Goal: Transaction & Acquisition: Purchase product/service

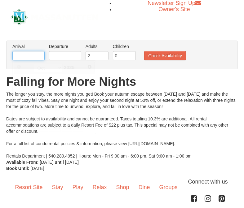
click at [35, 55] on input "text" at bounding box center [28, 55] width 32 height 9
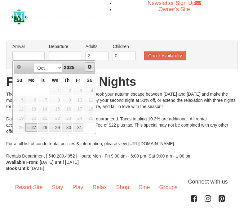
click at [90, 68] on span "Next" at bounding box center [89, 67] width 5 height 5
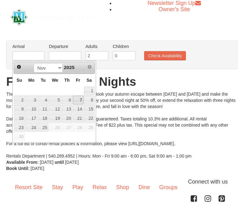
click at [78, 102] on link "7" at bounding box center [78, 100] width 11 height 9
type input "[DATE]"
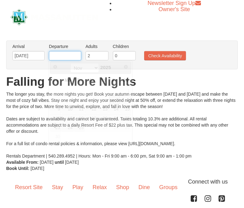
click at [62, 59] on input "text" at bounding box center [65, 55] width 32 height 9
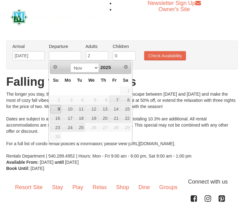
click at [59, 109] on link "9" at bounding box center [55, 109] width 11 height 9
type input "[DATE]"
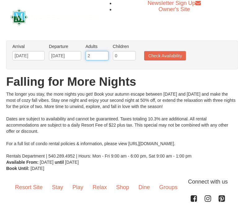
click at [92, 56] on input "2" at bounding box center [97, 55] width 23 height 9
click at [103, 54] on input "3" at bounding box center [97, 55] width 23 height 9
type input "4"
click at [103, 54] on input "4" at bounding box center [97, 55] width 23 height 9
click at [123, 57] on input "0" at bounding box center [124, 55] width 23 height 9
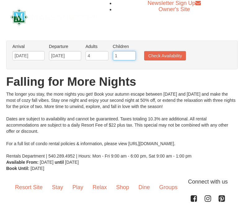
click at [132, 53] on input "1" at bounding box center [124, 55] width 23 height 9
click at [132, 53] on input "2" at bounding box center [124, 55] width 23 height 9
type input "3"
click at [132, 53] on input "3" at bounding box center [124, 55] width 23 height 9
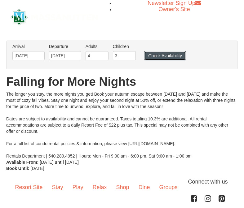
click at [153, 58] on button "Check Availability" at bounding box center [165, 55] width 42 height 9
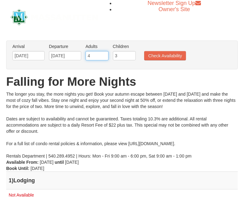
click at [95, 54] on input "4" at bounding box center [97, 55] width 23 height 9
click at [103, 57] on input "3" at bounding box center [97, 55] width 23 height 9
type input "2"
click at [103, 57] on input "2" at bounding box center [97, 55] width 23 height 9
click at [119, 54] on input "3" at bounding box center [124, 55] width 23 height 9
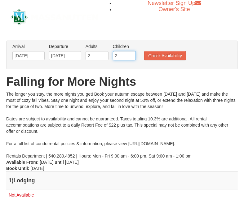
type input "2"
click at [130, 58] on input "2" at bounding box center [124, 55] width 23 height 9
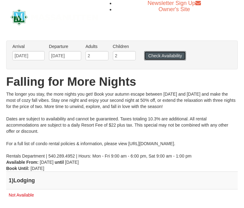
click at [156, 58] on button "Check Availability" at bounding box center [165, 55] width 42 height 9
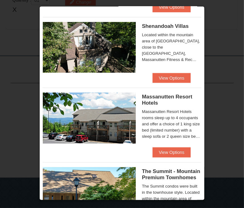
scroll to position [184, 0]
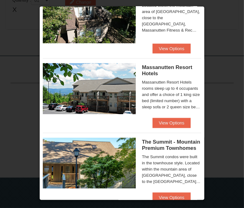
click at [228, 132] on div at bounding box center [122, 104] width 244 height 208
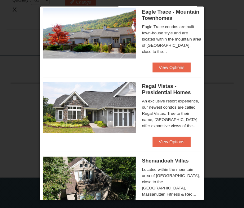
scroll to position [0, 0]
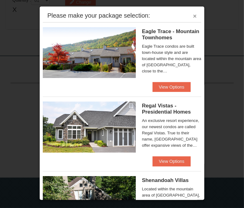
click at [193, 14] on button "×" at bounding box center [195, 16] width 4 height 6
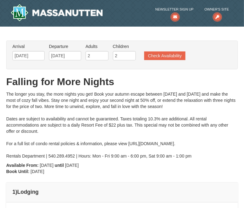
click at [171, 51] on ul "Arrival Please format dates MM/DD/YYYY Please format dates MM/DD/YYYY 11/07/202…" at bounding box center [119, 53] width 216 height 20
click at [171, 54] on button "Check Availability" at bounding box center [164, 55] width 41 height 9
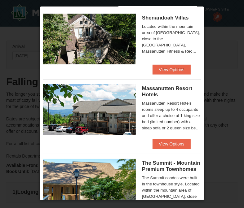
scroll to position [164, 0]
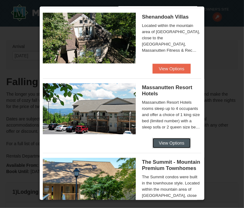
click at [162, 148] on button "View Options" at bounding box center [172, 143] width 38 height 10
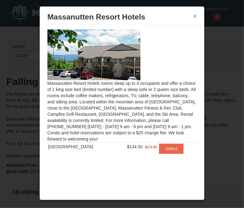
click at [194, 16] on button "×" at bounding box center [195, 16] width 4 height 6
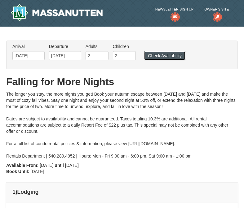
click at [153, 52] on button "Check Availability" at bounding box center [164, 55] width 41 height 9
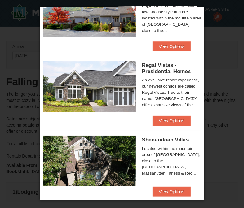
scroll to position [49, 0]
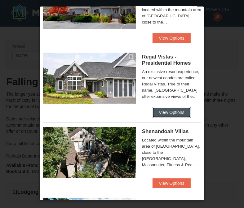
click at [173, 118] on button "View Options" at bounding box center [172, 113] width 38 height 10
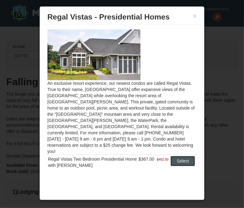
click at [174, 156] on button "Select" at bounding box center [183, 161] width 25 height 10
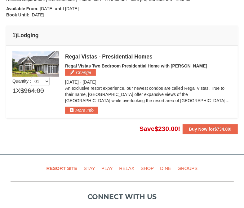
scroll to position [160, 0]
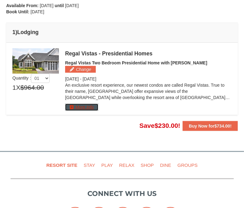
click at [91, 104] on button "More Info" at bounding box center [81, 107] width 33 height 7
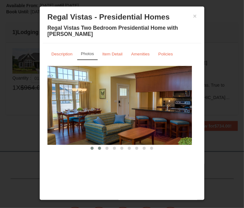
click at [97, 150] on button at bounding box center [99, 148] width 7 height 6
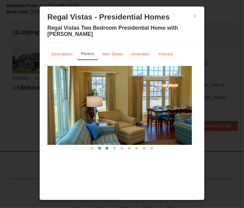
click at [105, 149] on span at bounding box center [106, 148] width 3 height 3
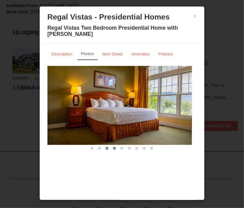
click at [113, 149] on span at bounding box center [114, 148] width 3 height 3
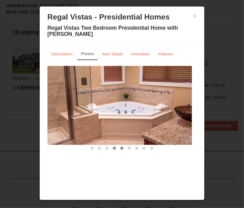
click at [120, 148] on span at bounding box center [121, 148] width 3 height 3
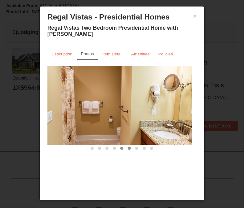
click at [128, 149] on span at bounding box center [129, 148] width 3 height 3
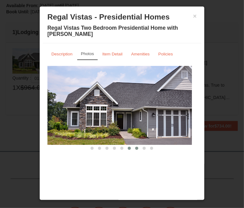
click at [135, 149] on span at bounding box center [136, 148] width 3 height 3
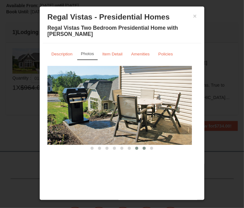
click at [143, 149] on span at bounding box center [144, 148] width 3 height 3
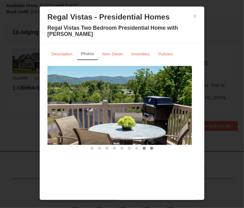
click at [150, 149] on span at bounding box center [151, 148] width 3 height 3
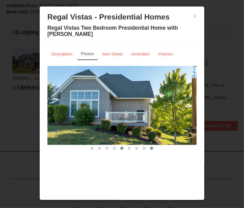
click at [120, 149] on span at bounding box center [121, 148] width 3 height 3
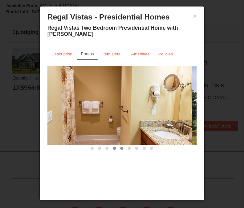
click at [111, 149] on button at bounding box center [114, 148] width 7 height 6
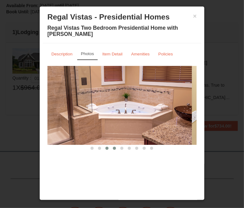
click at [103, 149] on button at bounding box center [106, 148] width 7 height 6
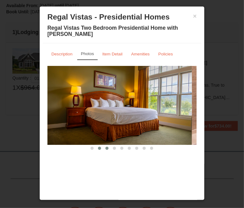
click at [98, 149] on span at bounding box center [99, 148] width 3 height 3
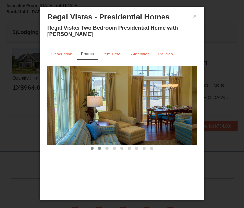
click at [91, 149] on span at bounding box center [92, 148] width 3 height 3
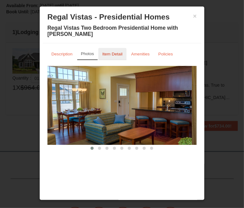
click at [113, 53] on small "Item Detail" at bounding box center [112, 54] width 20 height 5
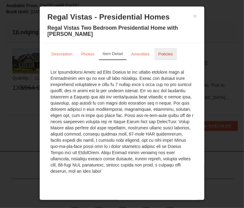
click at [164, 54] on small "Policies" at bounding box center [165, 54] width 15 height 5
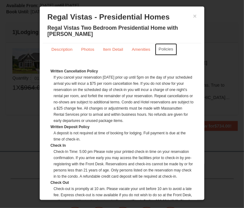
scroll to position [4, 0]
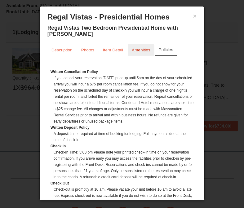
click at [145, 53] on link "Amenities" at bounding box center [141, 50] width 27 height 12
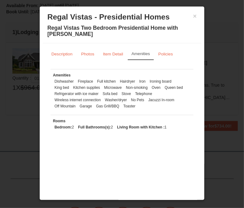
scroll to position [0, 0]
click at [118, 55] on small "Item Detail" at bounding box center [113, 54] width 20 height 5
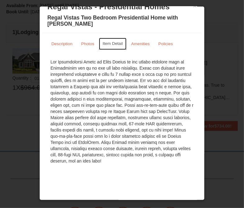
scroll to position [11, 0]
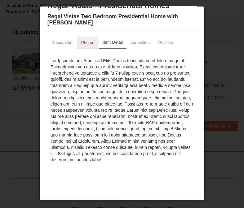
click at [87, 44] on small "Photos" at bounding box center [87, 42] width 13 height 5
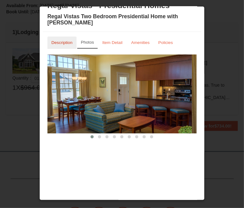
click at [70, 44] on small "Description" at bounding box center [61, 42] width 21 height 5
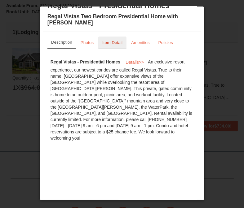
click at [118, 41] on small "Item Detail" at bounding box center [112, 42] width 20 height 5
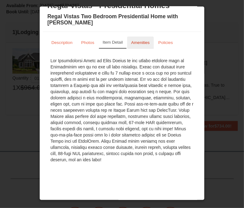
click at [136, 42] on small "Amenities" at bounding box center [140, 42] width 19 height 5
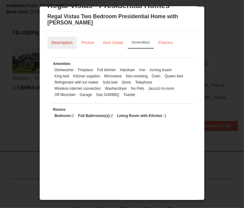
click at [63, 40] on small "Description" at bounding box center [61, 42] width 21 height 5
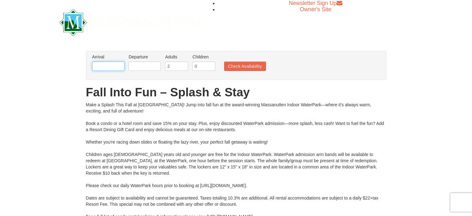
click at [101, 65] on input "text" at bounding box center [108, 65] width 32 height 9
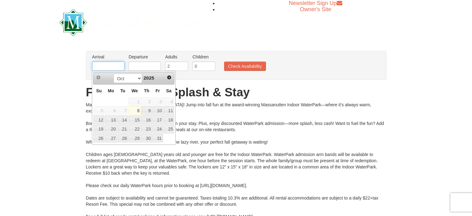
type input "[DATE]"
click at [144, 63] on input "text" at bounding box center [144, 65] width 32 height 9
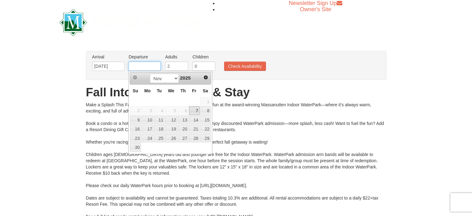
type input "[DATE]"
click at [244, 68] on button "Check Availability" at bounding box center [245, 65] width 42 height 9
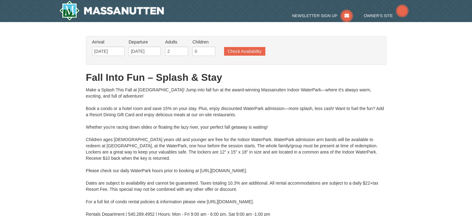
type input "[DATE]"
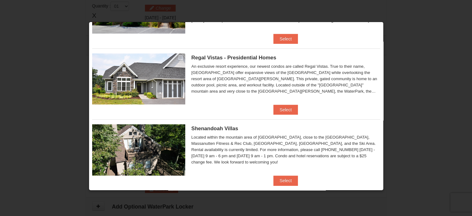
scroll to position [53, 0]
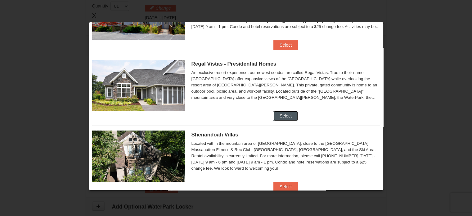
click at [287, 114] on button "Select" at bounding box center [285, 116] width 25 height 10
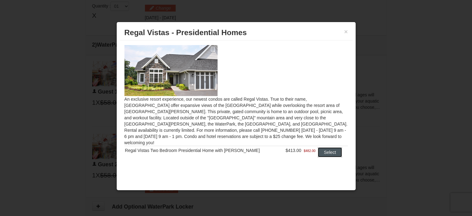
click at [323, 147] on button "Select" at bounding box center [330, 152] width 25 height 10
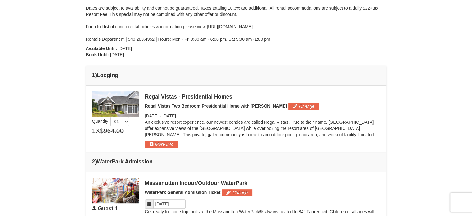
scroll to position [176, 0]
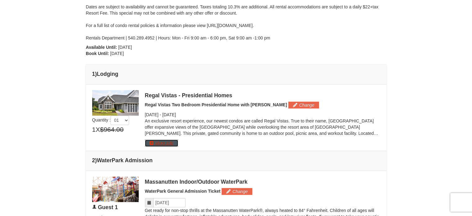
click at [174, 144] on button "More Info" at bounding box center [161, 142] width 33 height 7
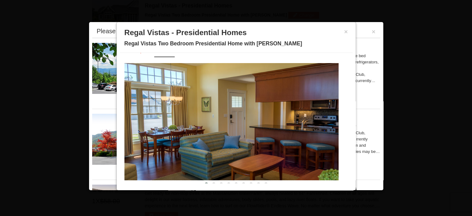
scroll to position [20, 0]
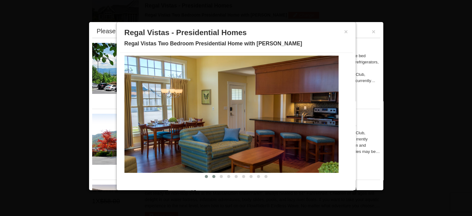
click at [212, 176] on span at bounding box center [213, 176] width 3 height 3
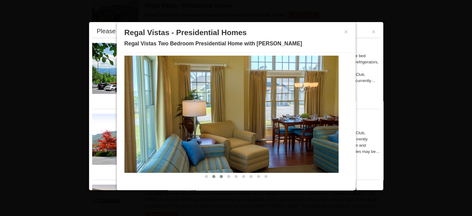
click at [220, 176] on span at bounding box center [221, 176] width 3 height 3
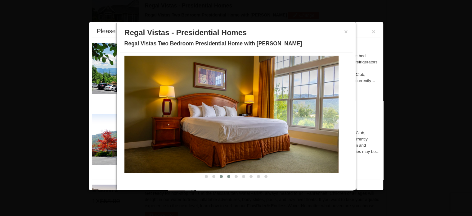
click at [225, 176] on button at bounding box center [228, 176] width 7 height 6
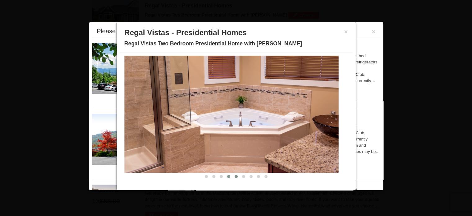
click at [234, 175] on span at bounding box center [235, 176] width 3 height 3
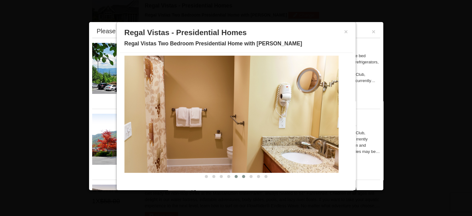
click at [240, 176] on button at bounding box center [243, 176] width 7 height 6
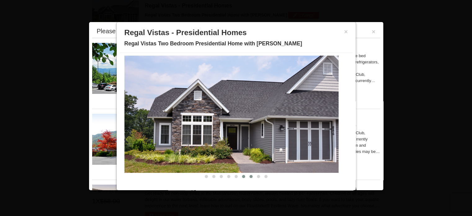
click at [247, 177] on button at bounding box center [250, 176] width 7 height 6
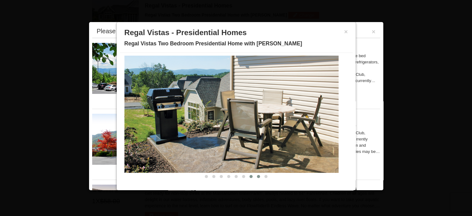
click at [257, 176] on span at bounding box center [258, 176] width 3 height 3
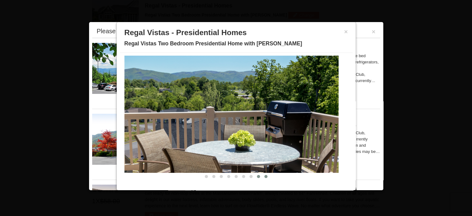
click at [262, 177] on button at bounding box center [265, 176] width 7 height 6
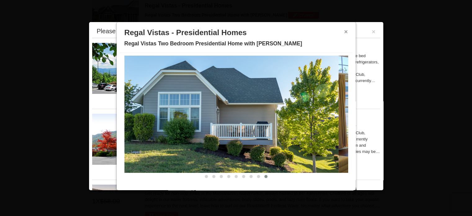
click at [344, 32] on button "×" at bounding box center [346, 32] width 4 height 6
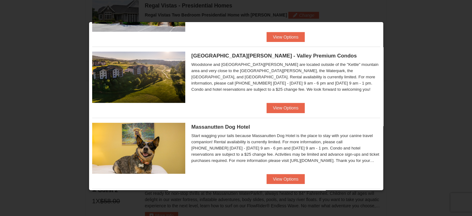
scroll to position [135, 0]
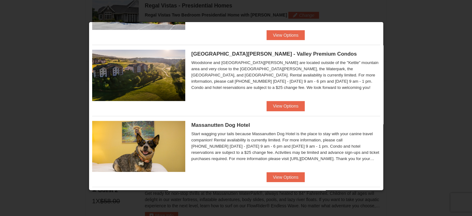
click at [399, 39] on div at bounding box center [236, 108] width 472 height 216
click at [444, 85] on div at bounding box center [236, 108] width 472 height 216
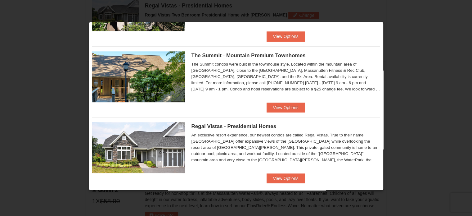
scroll to position [352, 0]
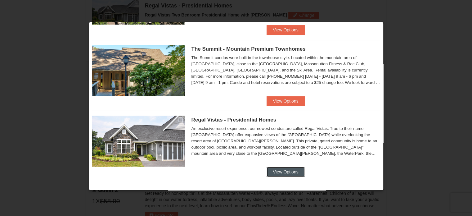
click at [289, 170] on button "View Options" at bounding box center [285, 172] width 38 height 10
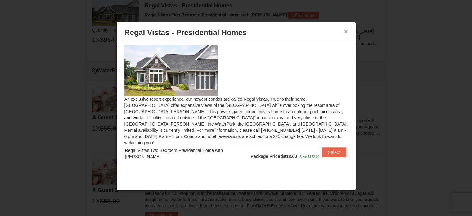
click at [345, 29] on button "×" at bounding box center [346, 32] width 4 height 6
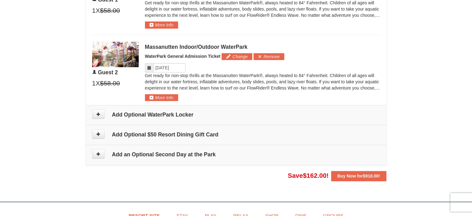
scroll to position [383, 0]
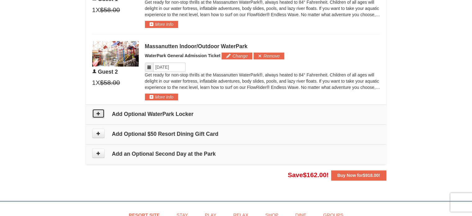
click at [97, 113] on icon at bounding box center [98, 113] width 4 height 4
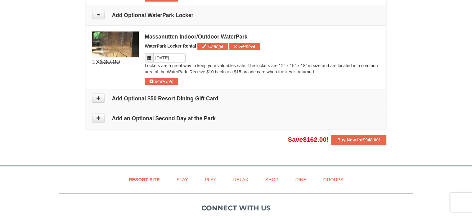
scroll to position [487, 0]
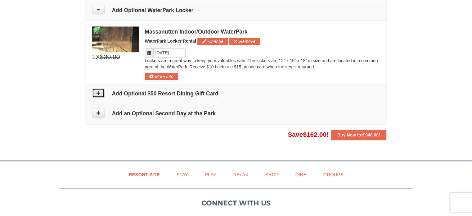
click at [102, 93] on button at bounding box center [98, 92] width 12 height 9
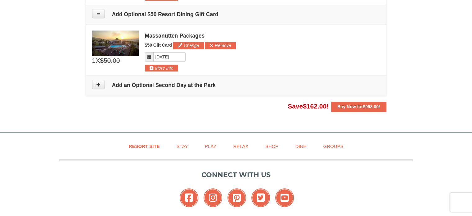
scroll to position [569, 0]
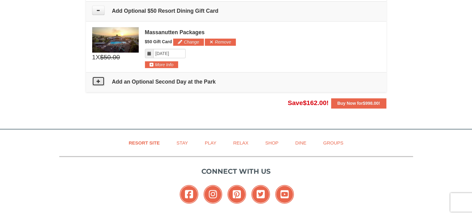
click at [95, 80] on button at bounding box center [98, 80] width 12 height 9
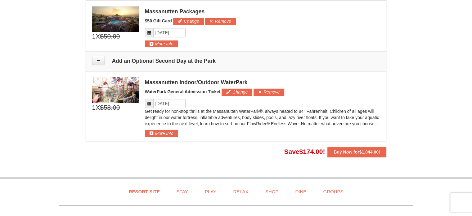
scroll to position [590, 0]
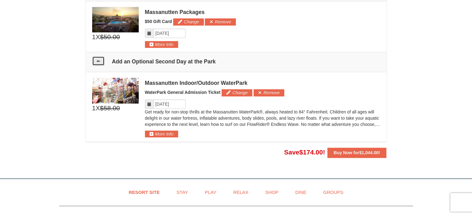
click at [98, 60] on icon at bounding box center [98, 61] width 4 height 4
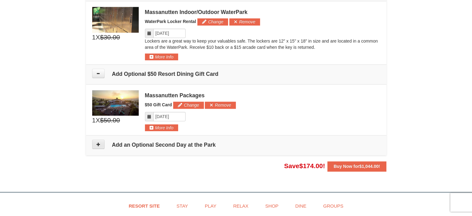
scroll to position [499, 0]
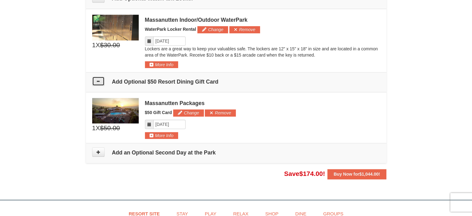
click at [101, 79] on button at bounding box center [98, 80] width 12 height 9
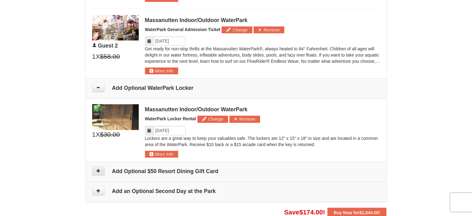
scroll to position [393, 0]
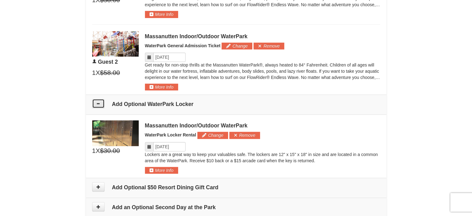
click at [100, 102] on button at bounding box center [98, 103] width 12 height 9
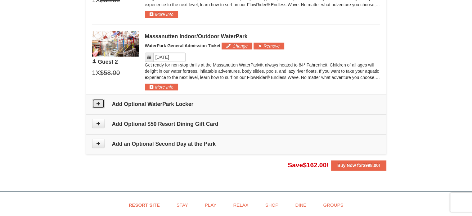
click at [100, 102] on button at bounding box center [98, 103] width 12 height 9
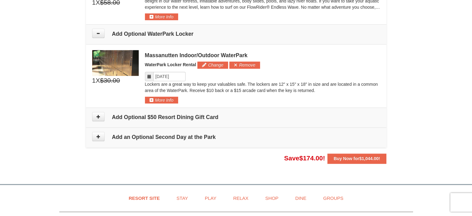
scroll to position [456, 0]
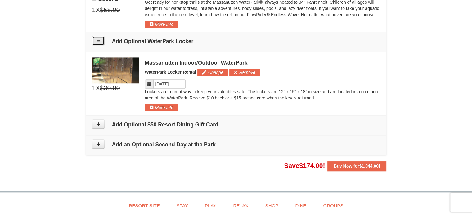
click at [100, 39] on icon at bounding box center [98, 40] width 4 height 4
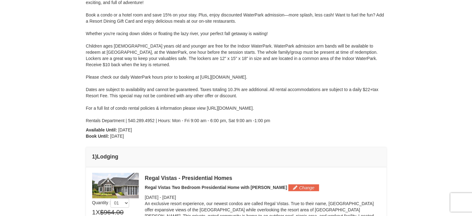
scroll to position [0, 0]
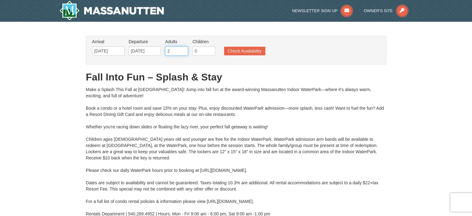
click at [174, 51] on input "2" at bounding box center [176, 50] width 23 height 9
click at [183, 48] on input "3" at bounding box center [176, 50] width 23 height 9
type input "4"
click at [183, 48] on input "4" at bounding box center [176, 50] width 23 height 9
click at [210, 47] on input "0" at bounding box center [203, 50] width 23 height 9
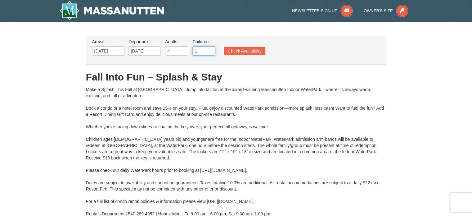
click at [211, 50] on input "1" at bounding box center [203, 50] width 23 height 9
type input "2"
click at [211, 50] on input "2" at bounding box center [203, 50] width 23 height 9
click at [235, 52] on button "Check Availability" at bounding box center [244, 51] width 41 height 9
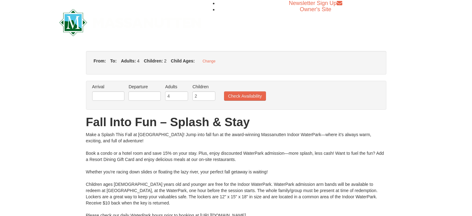
type input "[DATE]"
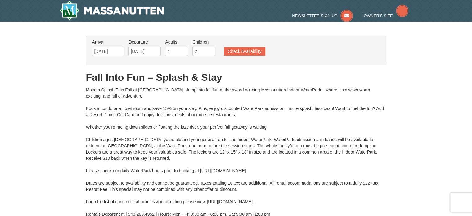
type input "[DATE]"
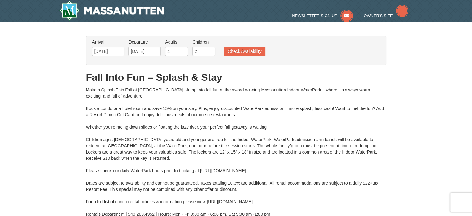
type input "[DATE]"
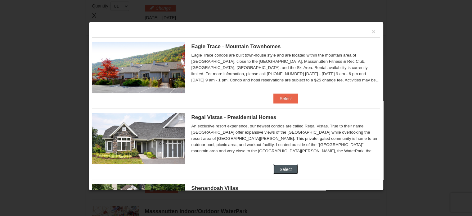
click at [279, 165] on button "Select" at bounding box center [285, 169] width 25 height 10
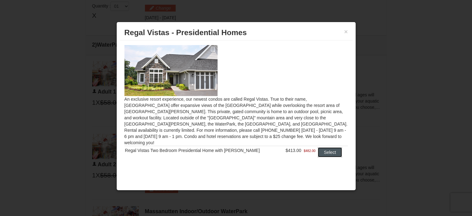
click at [319, 147] on button "Select" at bounding box center [330, 152] width 25 height 10
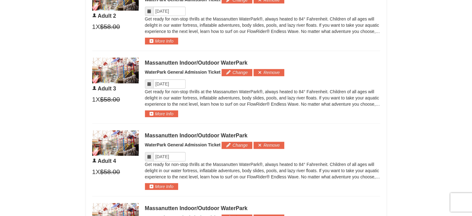
scroll to position [440, 0]
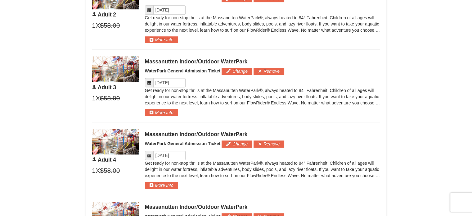
click at [40, 112] on div "× From: To: Adults: 4 Children: 2 Change Arrival Please format dates MM/DD/YYYY…" at bounding box center [236, 4] width 472 height 846
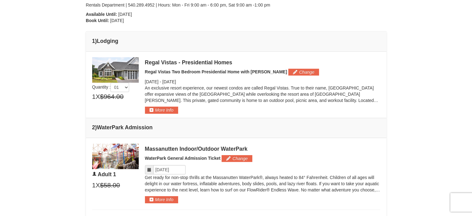
scroll to position [0, 0]
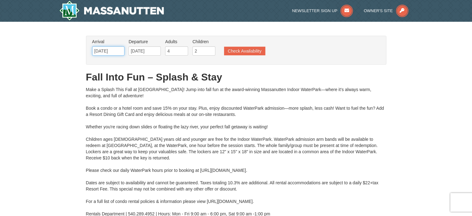
click at [110, 48] on input "[DATE]" at bounding box center [108, 50] width 32 height 9
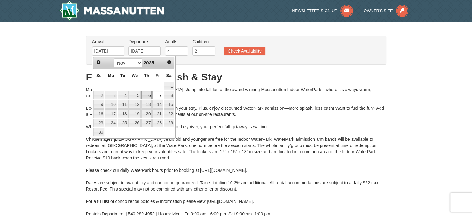
click at [150, 96] on link "6" at bounding box center [146, 95] width 11 height 9
type input "[DATE]"
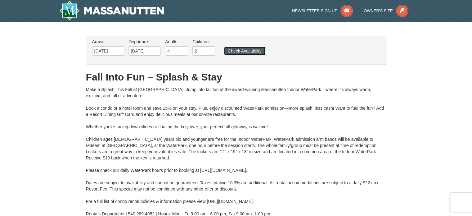
click at [231, 51] on button "Check Availability" at bounding box center [244, 51] width 41 height 9
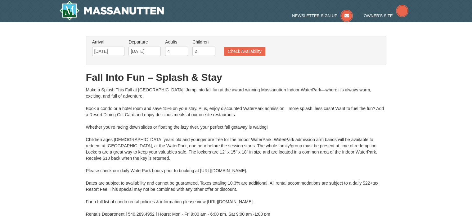
type input "[DATE]"
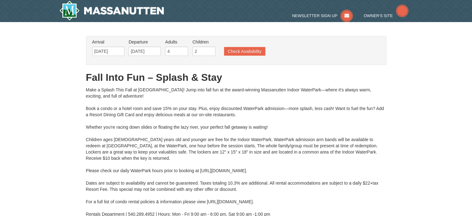
type input "[DATE]"
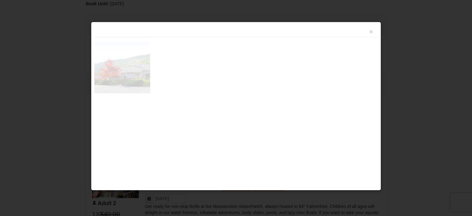
scroll to position [264, 0]
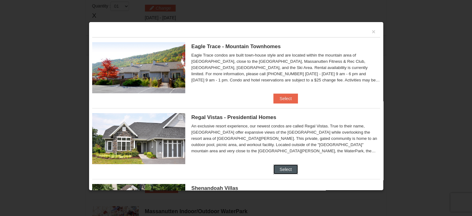
click at [287, 168] on button "Select" at bounding box center [285, 169] width 25 height 10
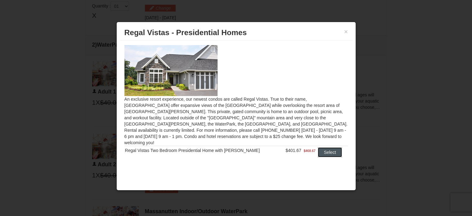
click at [319, 147] on button "Select" at bounding box center [330, 152] width 25 height 10
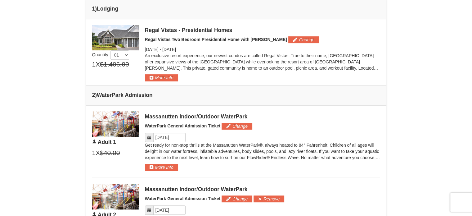
scroll to position [241, 0]
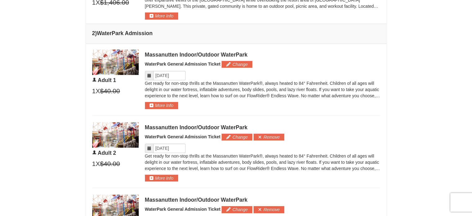
scroll to position [306, 0]
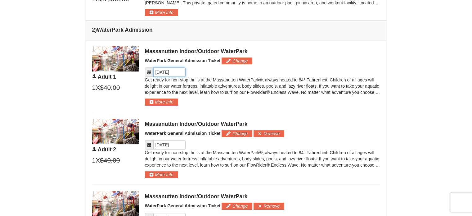
click at [175, 70] on input "Please format dates MM/DD/YYYY" at bounding box center [169, 71] width 32 height 9
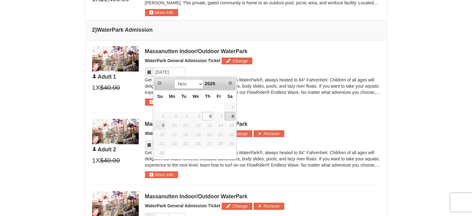
click at [230, 115] on link "8" at bounding box center [230, 116] width 11 height 9
type input "[DATE]"
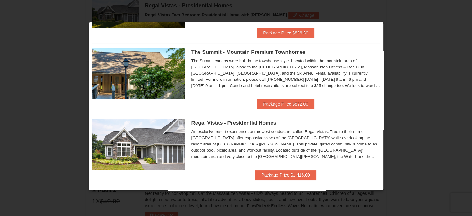
scroll to position [211, 0]
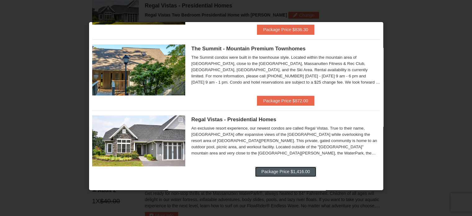
click at [278, 172] on button "Package Price $1,416.00" at bounding box center [285, 171] width 61 height 10
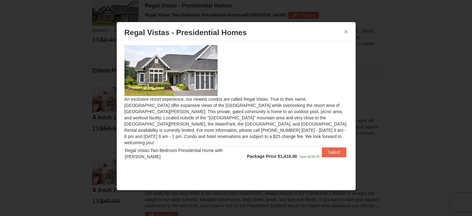
click at [347, 31] on button "×" at bounding box center [346, 32] width 4 height 6
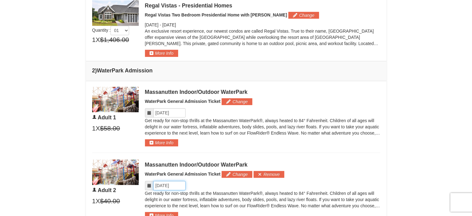
click at [177, 183] on input "Please format dates MM/DD/YYYY" at bounding box center [169, 185] width 32 height 9
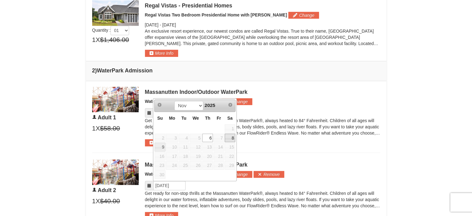
click at [234, 134] on link "8" at bounding box center [230, 137] width 11 height 9
type input "[DATE]"
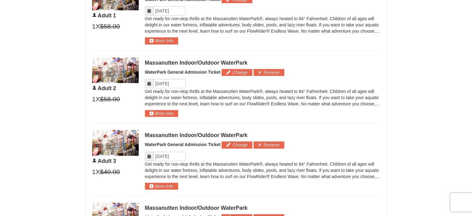
scroll to position [367, 0]
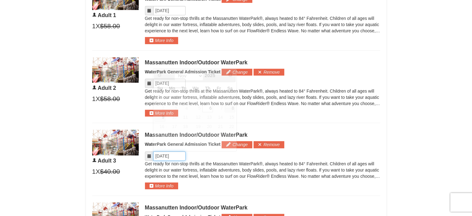
click at [176, 156] on input "Please format dates MM/DD/YYYY" at bounding box center [169, 155] width 32 height 9
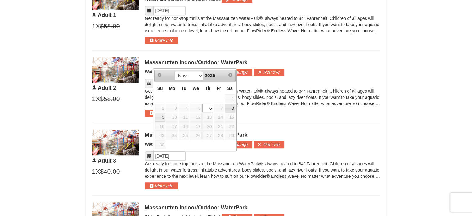
click at [230, 108] on link "8" at bounding box center [230, 108] width 11 height 9
type input "[DATE]"
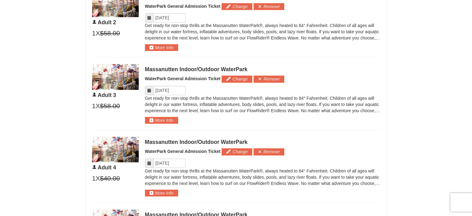
scroll to position [450, 0]
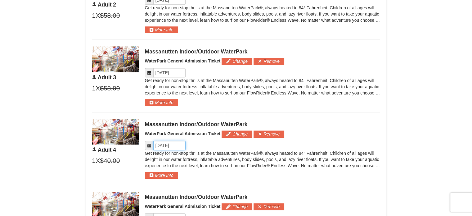
click at [180, 142] on input "Please format dates MM/DD/YYYY" at bounding box center [169, 145] width 32 height 9
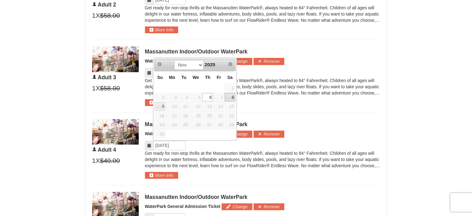
click at [232, 95] on link "8" at bounding box center [230, 97] width 11 height 9
type input "[DATE]"
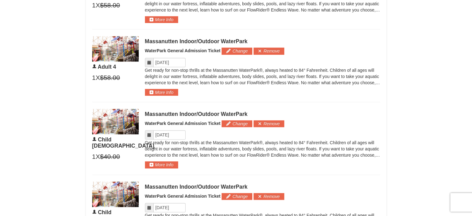
scroll to position [550, 0]
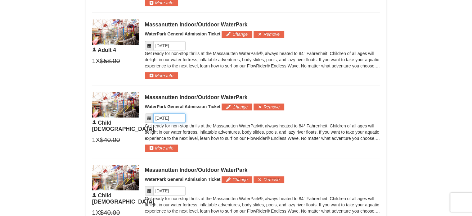
click at [182, 118] on input "Please format dates MM/DD/YYYY" at bounding box center [169, 117] width 32 height 9
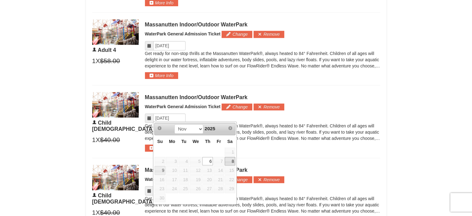
click at [233, 161] on link "8" at bounding box center [230, 161] width 11 height 9
type input "[DATE]"
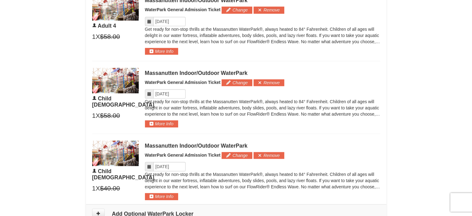
scroll to position [594, 0]
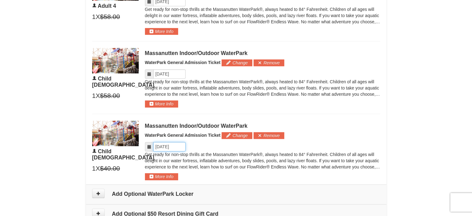
click at [181, 145] on input "Please format dates MM/DD/YYYY" at bounding box center [169, 146] width 32 height 9
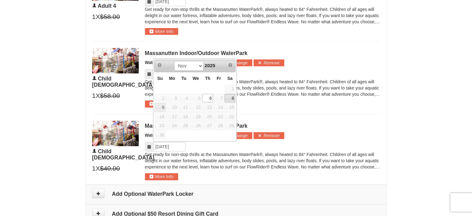
click at [231, 98] on link "8" at bounding box center [230, 98] width 11 height 9
type input "[DATE]"
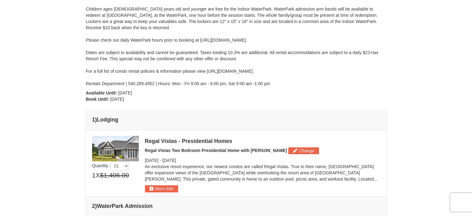
scroll to position [136, 0]
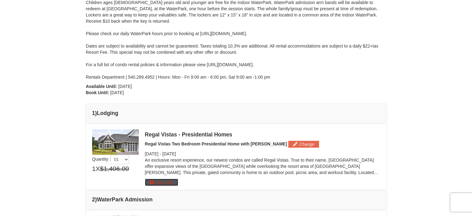
click at [157, 182] on button "More Info" at bounding box center [161, 181] width 33 height 7
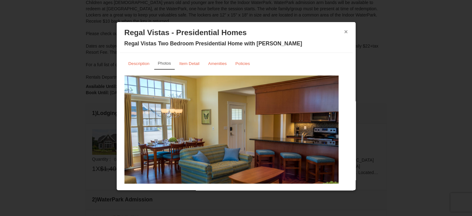
click at [344, 30] on button "×" at bounding box center [346, 32] width 4 height 6
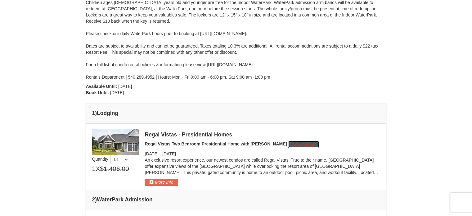
click at [288, 146] on button "Change" at bounding box center [303, 144] width 31 height 7
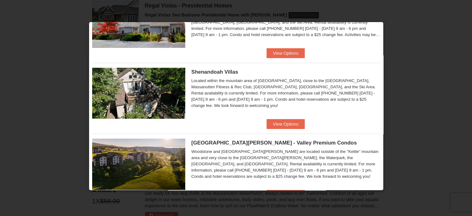
scroll to position [60, 0]
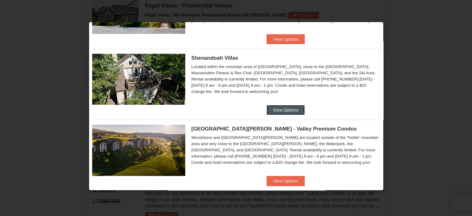
click at [275, 108] on button "View Options" at bounding box center [285, 110] width 38 height 10
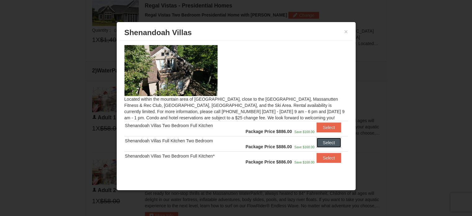
click at [320, 143] on button "Select" at bounding box center [328, 142] width 25 height 10
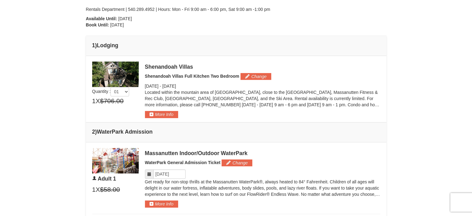
scroll to position [203, 0]
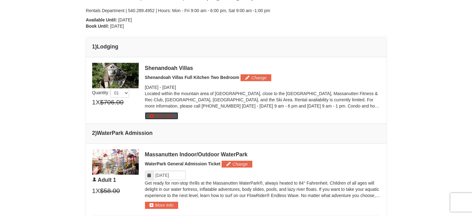
click at [160, 115] on button "More Info" at bounding box center [161, 115] width 33 height 7
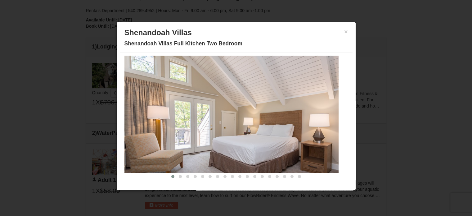
scroll to position [20, 0]
click at [176, 177] on button at bounding box center [179, 176] width 7 height 6
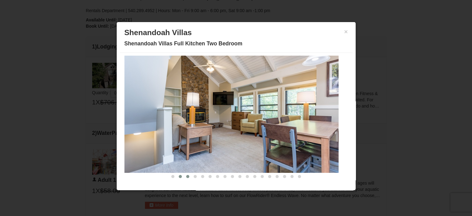
click at [186, 175] on span at bounding box center [187, 176] width 3 height 3
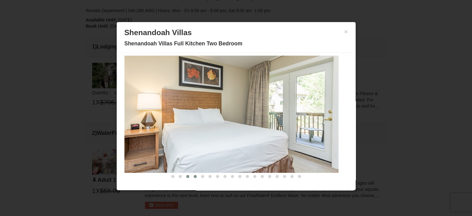
click at [194, 175] on span at bounding box center [195, 176] width 3 height 3
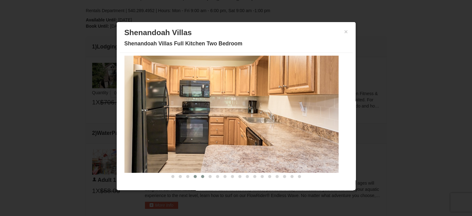
click at [201, 176] on span at bounding box center [202, 176] width 3 height 3
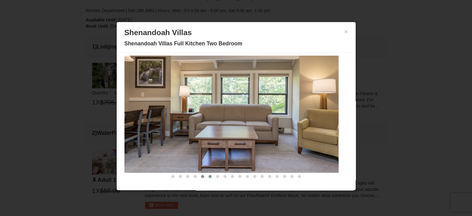
click at [208, 175] on span at bounding box center [209, 176] width 3 height 3
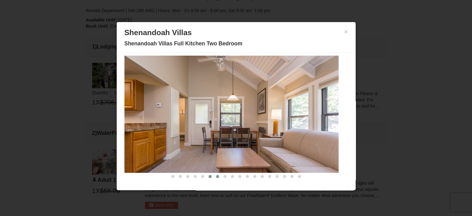
click at [214, 175] on button at bounding box center [217, 176] width 7 height 6
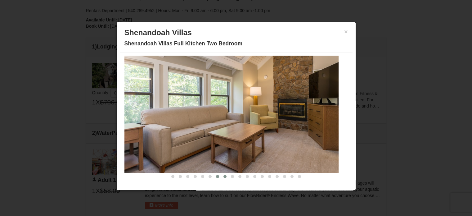
click at [223, 176] on span at bounding box center [224, 176] width 3 height 3
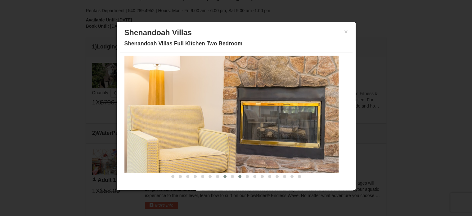
click at [236, 176] on button at bounding box center [239, 176] width 7 height 6
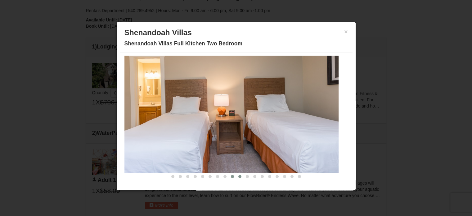
click at [229, 177] on button at bounding box center [232, 176] width 7 height 6
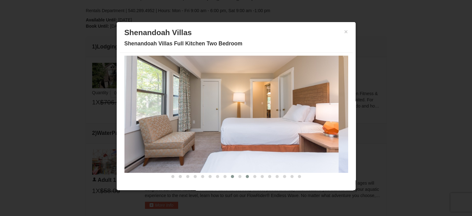
click at [246, 176] on span at bounding box center [247, 176] width 3 height 3
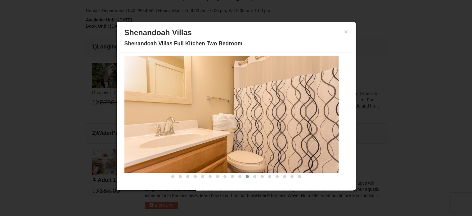
scroll to position [0, 0]
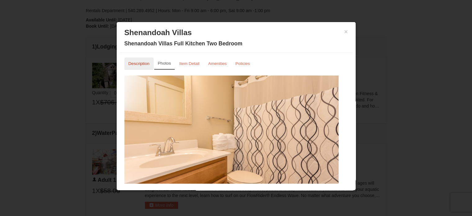
click at [135, 68] on link "Description" at bounding box center [138, 63] width 29 height 12
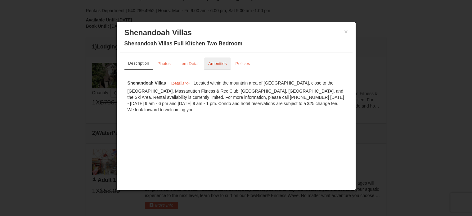
click at [225, 67] on link "Amenities" at bounding box center [217, 63] width 27 height 12
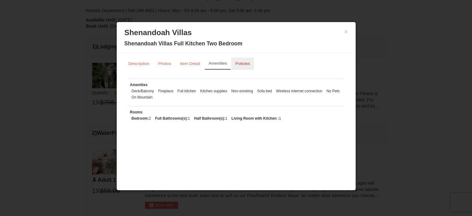
click at [241, 64] on small "Policies" at bounding box center [242, 63] width 15 height 5
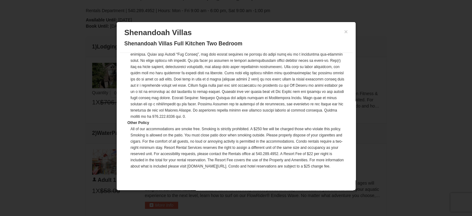
scroll to position [198, 0]
click at [344, 31] on button "×" at bounding box center [346, 32] width 4 height 6
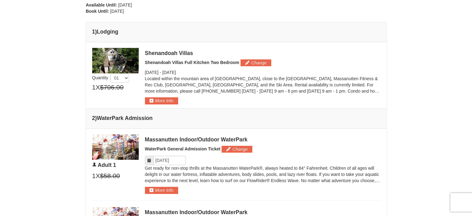
scroll to position [225, 0]
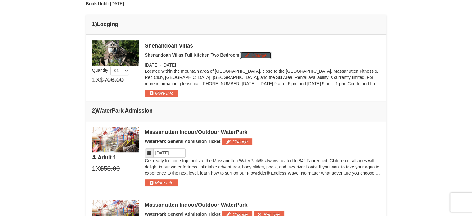
click at [260, 55] on button "Change" at bounding box center [255, 55] width 31 height 7
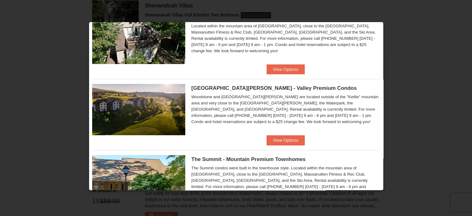
scroll to position [105, 0]
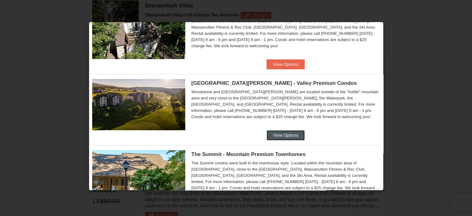
click at [267, 132] on button "View Options" at bounding box center [285, 135] width 38 height 10
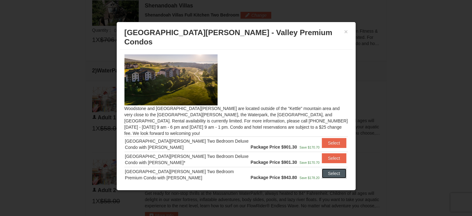
click at [323, 168] on button "Select" at bounding box center [334, 173] width 25 height 10
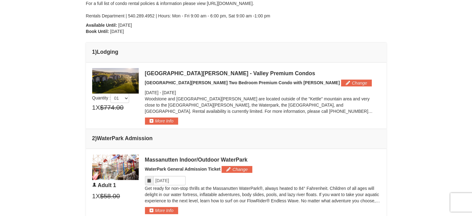
scroll to position [178, 0]
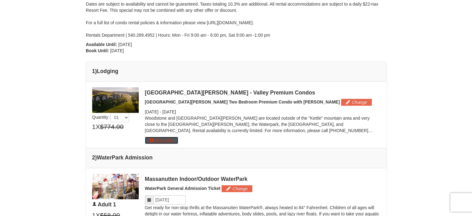
click at [170, 142] on button "More Info" at bounding box center [161, 139] width 33 height 7
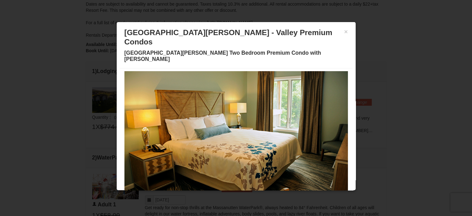
scroll to position [25, 0]
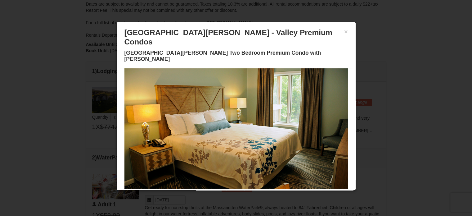
click at [194, 190] on span at bounding box center [195, 191] width 3 height 3
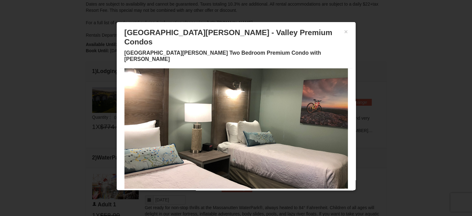
click at [199, 189] on button at bounding box center [202, 192] width 7 height 6
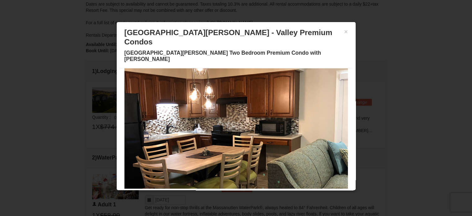
click at [208, 190] on span at bounding box center [209, 191] width 3 height 3
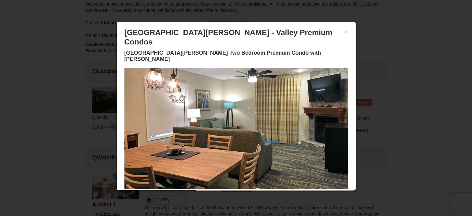
click at [216, 190] on span at bounding box center [217, 191] width 3 height 3
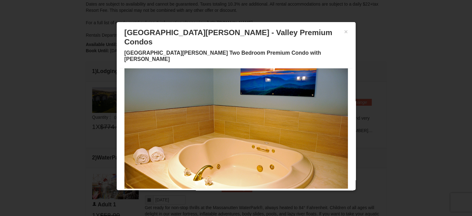
click at [223, 190] on span at bounding box center [224, 191] width 3 height 3
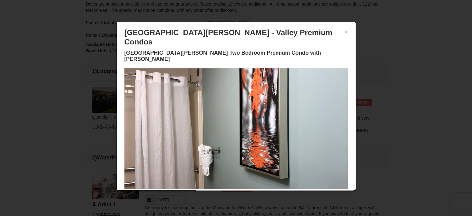
click at [231, 190] on span at bounding box center [232, 191] width 3 height 3
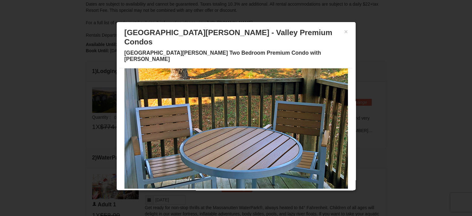
click at [237, 189] on button at bounding box center [239, 192] width 7 height 6
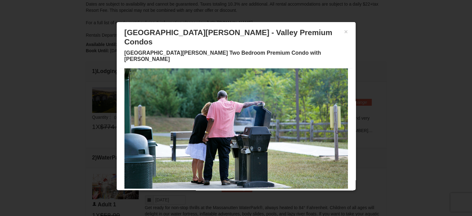
click at [246, 190] on span at bounding box center [247, 191] width 3 height 3
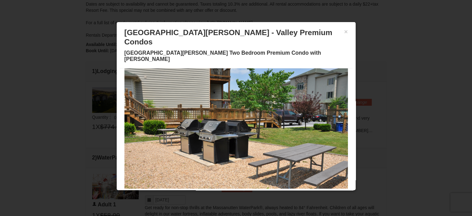
click at [253, 190] on span at bounding box center [254, 191] width 3 height 3
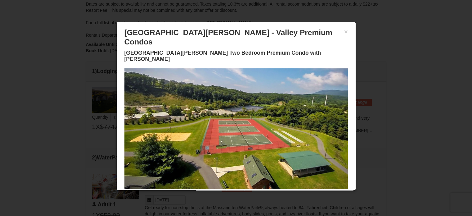
click at [261, 190] on span at bounding box center [262, 191] width 3 height 3
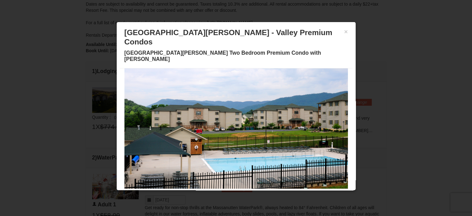
click at [266, 189] on button at bounding box center [269, 192] width 7 height 6
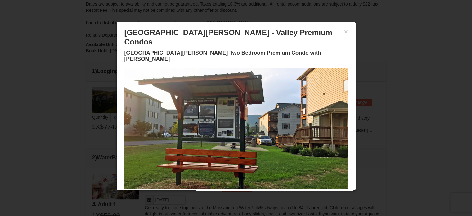
click at [273, 189] on button at bounding box center [276, 192] width 7 height 6
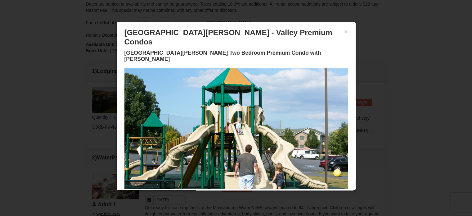
click at [283, 190] on span at bounding box center [284, 191] width 3 height 3
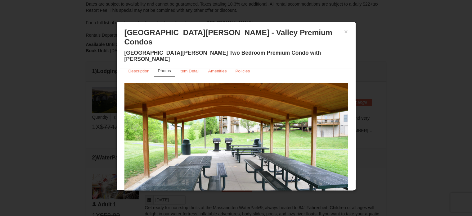
scroll to position [0, 0]
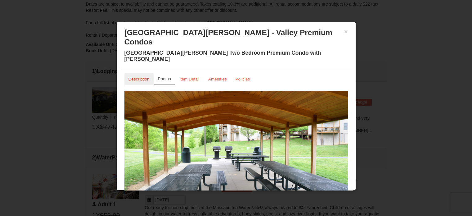
click at [133, 77] on small "Description" at bounding box center [138, 79] width 21 height 5
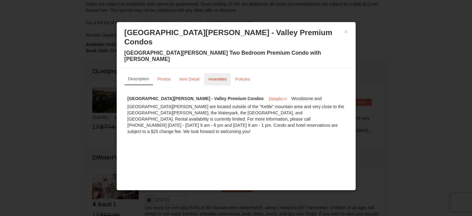
click at [215, 73] on link "Amenities" at bounding box center [217, 79] width 27 height 12
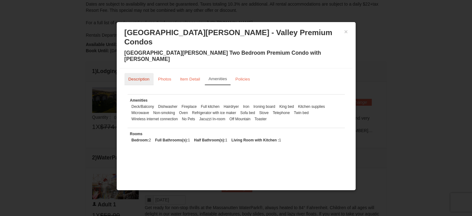
click at [141, 77] on small "Description" at bounding box center [138, 79] width 21 height 5
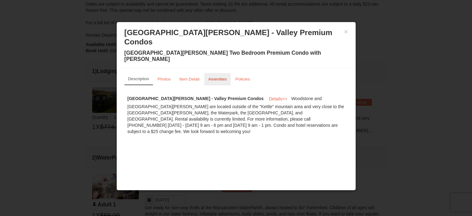
click at [219, 77] on small "Amenities" at bounding box center [217, 79] width 19 height 5
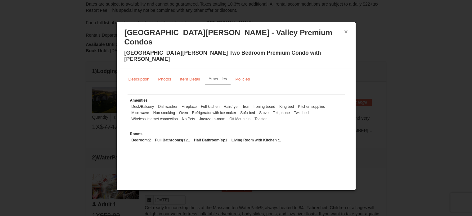
click at [347, 31] on button "×" at bounding box center [346, 32] width 4 height 6
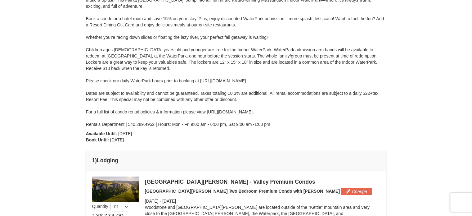
scroll to position [107, 0]
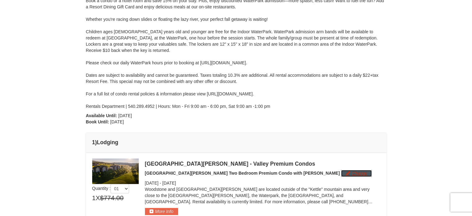
click at [341, 171] on button "Change" at bounding box center [356, 173] width 31 height 7
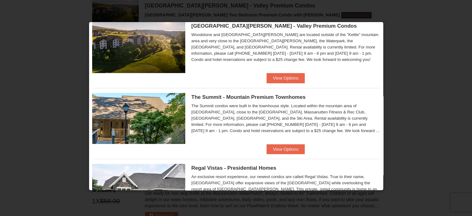
scroll to position [154, 0]
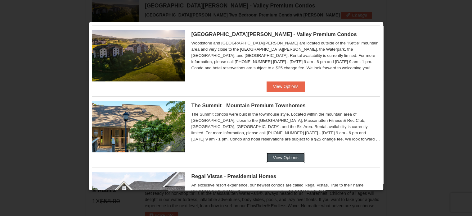
click at [290, 159] on button "View Options" at bounding box center [285, 157] width 38 height 10
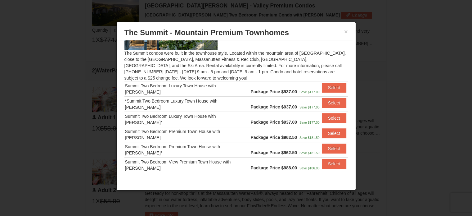
scroll to position [57, 0]
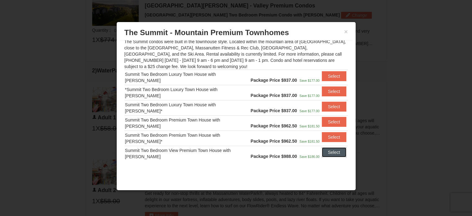
click at [323, 154] on button "Select" at bounding box center [334, 152] width 25 height 10
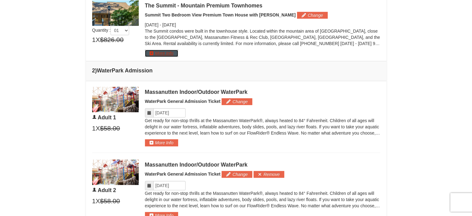
click at [173, 52] on button "More Info" at bounding box center [161, 53] width 33 height 7
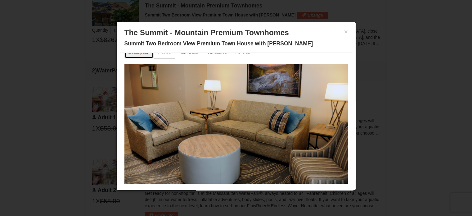
scroll to position [0, 0]
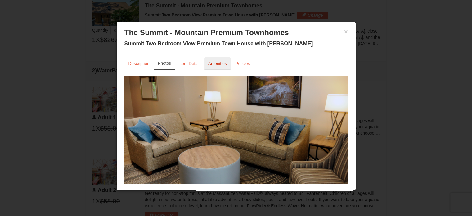
click at [210, 66] on link "Amenities" at bounding box center [217, 63] width 27 height 12
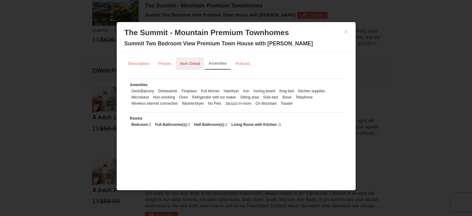
click at [195, 61] on small "Item Detail" at bounding box center [190, 63] width 20 height 5
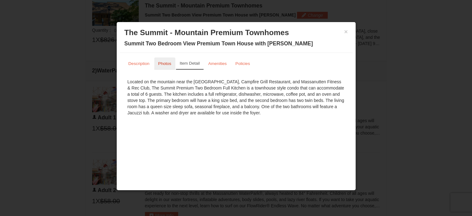
click at [172, 64] on link "Photos" at bounding box center [164, 63] width 21 height 12
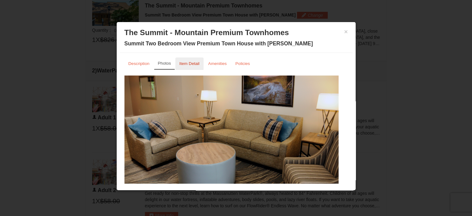
click at [187, 65] on small "Item Detail" at bounding box center [189, 63] width 20 height 5
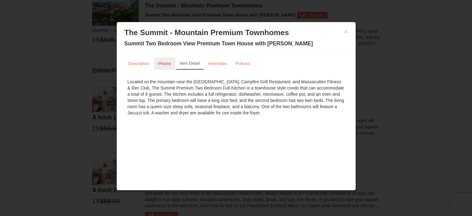
click at [164, 64] on small "Photos" at bounding box center [164, 63] width 13 height 5
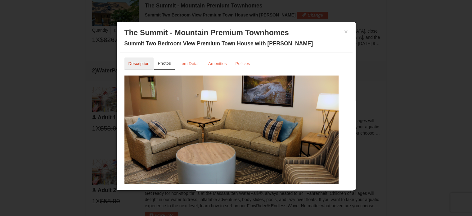
click at [145, 64] on small "Description" at bounding box center [138, 63] width 21 height 5
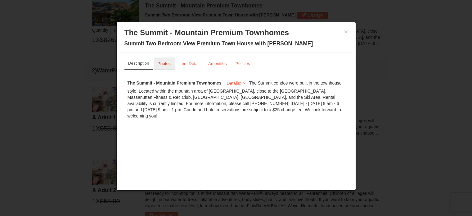
click at [163, 65] on small "Photos" at bounding box center [164, 63] width 13 height 5
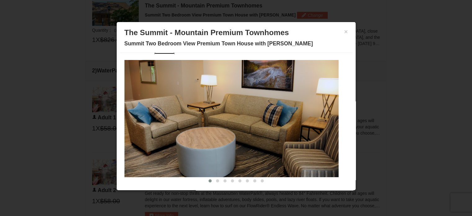
scroll to position [17, 0]
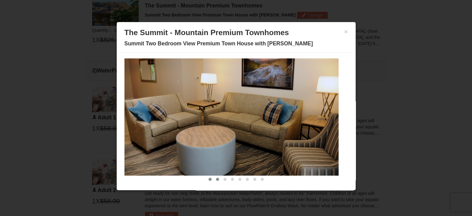
click at [214, 177] on button at bounding box center [217, 179] width 7 height 6
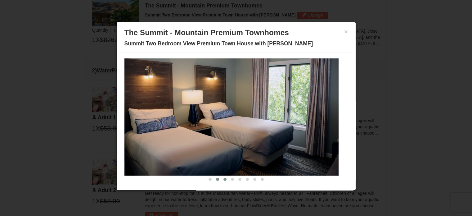
click at [221, 177] on button at bounding box center [224, 179] width 7 height 6
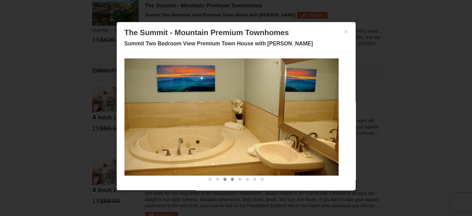
click at [229, 180] on button at bounding box center [232, 179] width 7 height 6
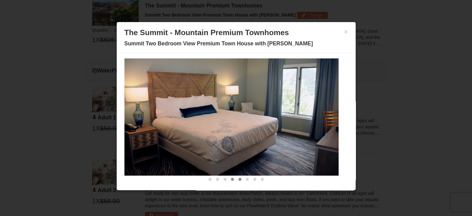
click at [237, 180] on button at bounding box center [239, 179] width 7 height 6
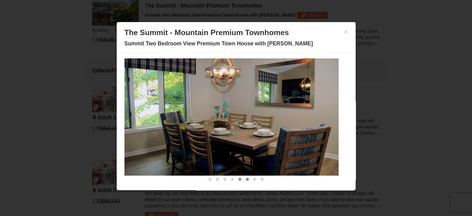
click at [243, 178] on button at bounding box center [246, 179] width 7 height 6
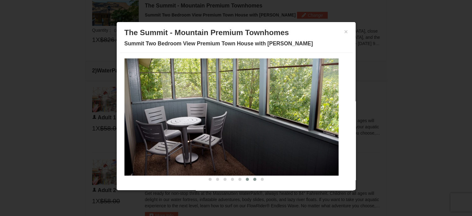
click at [253, 178] on span at bounding box center [254, 178] width 3 height 3
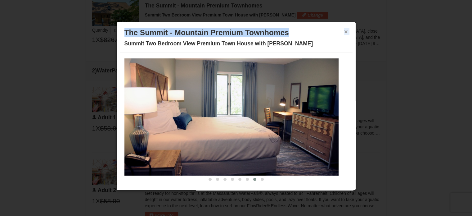
click at [340, 34] on div "× The Summit - Mountain Premium Townhomes Summit Two Bedroom View Premium Town …" at bounding box center [236, 39] width 233 height 28
click at [344, 34] on button "×" at bounding box center [346, 32] width 4 height 6
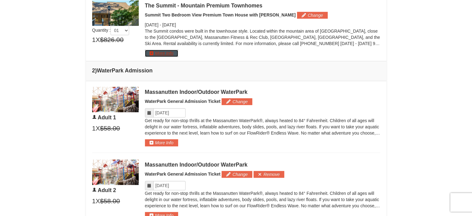
click at [172, 55] on button "More Info" at bounding box center [161, 53] width 33 height 7
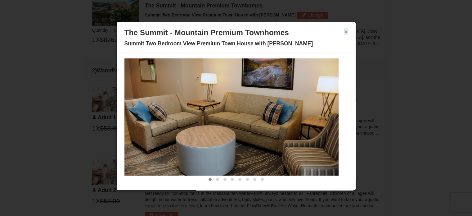
click at [344, 32] on button "×" at bounding box center [346, 32] width 4 height 6
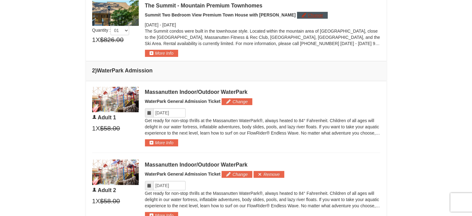
click at [295, 17] on div "The Summit - Mountain Premium Townhomes Summit Two Bedroom View Premium Town Ho…" at bounding box center [262, 28] width 235 height 56
click at [297, 17] on button "Change" at bounding box center [312, 15] width 31 height 7
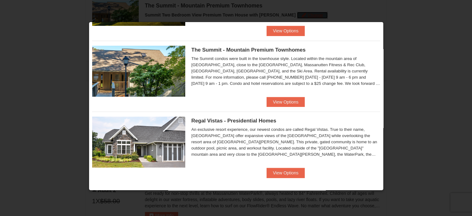
scroll to position [211, 0]
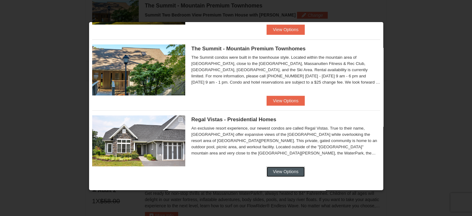
click at [288, 169] on button "View Options" at bounding box center [285, 171] width 38 height 10
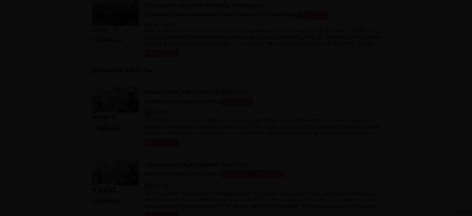
scroll to position [0, 0]
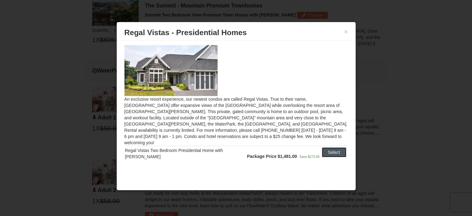
click at [328, 147] on button "Select" at bounding box center [334, 152] width 25 height 10
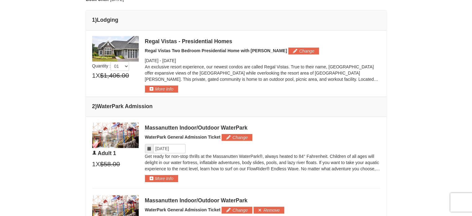
scroll to position [200, 0]
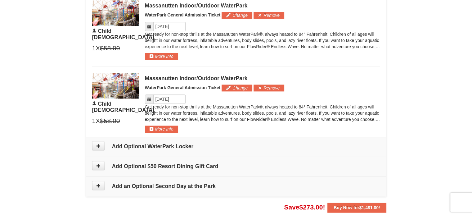
scroll to position [644, 0]
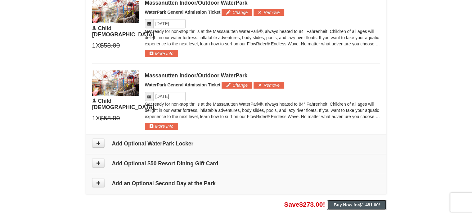
click at [345, 202] on strong "Buy Now for $1,481.00 !" at bounding box center [356, 204] width 46 height 5
click at [349, 202] on strong "Buy Now for $1,481.00 !" at bounding box center [356, 204] width 46 height 5
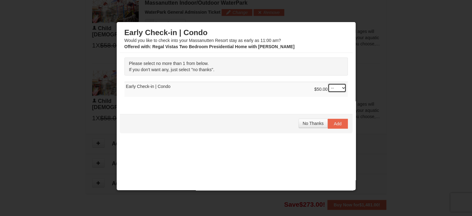
click at [331, 86] on select "-- 01" at bounding box center [337, 87] width 19 height 9
click at [332, 86] on select "-- 01" at bounding box center [337, 87] width 19 height 9
click at [332, 85] on select "-- 01" at bounding box center [337, 87] width 19 height 9
select select "1"
click at [328, 83] on select "-- 01" at bounding box center [337, 87] width 19 height 9
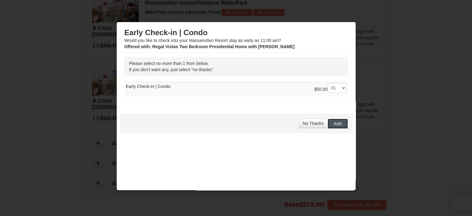
click at [336, 122] on span "Add" at bounding box center [338, 123] width 8 height 5
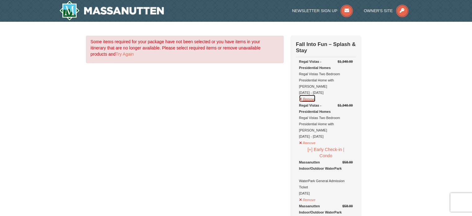
click at [309, 94] on button "Remove" at bounding box center [307, 98] width 17 height 8
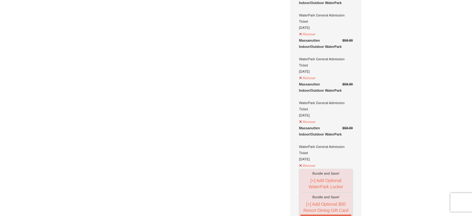
scroll to position [473, 0]
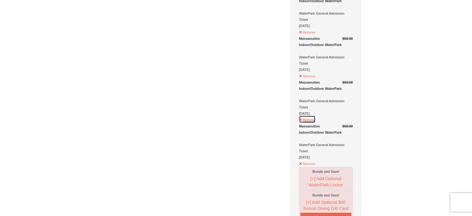
click at [306, 115] on button "Remove" at bounding box center [307, 119] width 17 height 8
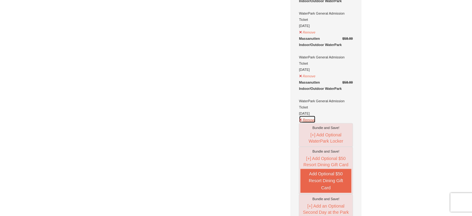
click at [309, 115] on button "Remove" at bounding box center [307, 119] width 17 height 8
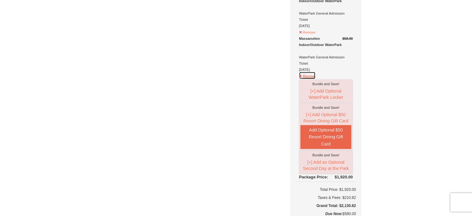
click at [310, 71] on button "Remove" at bounding box center [307, 75] width 17 height 8
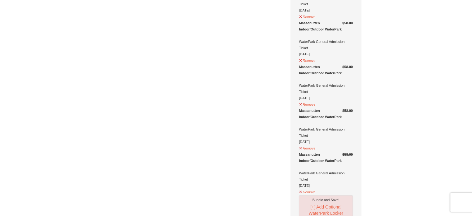
scroll to position [317, 0]
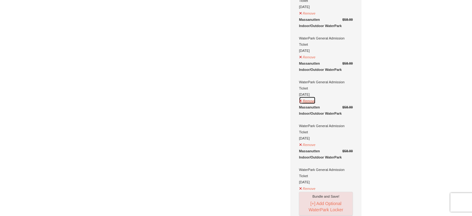
click at [310, 96] on button "Remove" at bounding box center [307, 100] width 17 height 8
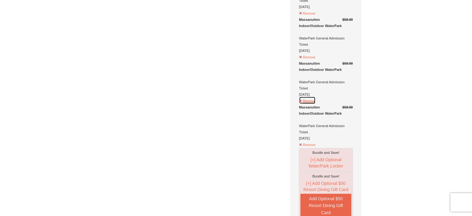
click at [310, 96] on button "Remove" at bounding box center [307, 100] width 17 height 8
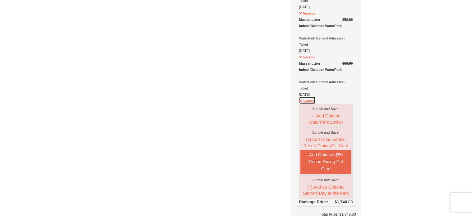
click at [310, 96] on button "Remove" at bounding box center [307, 100] width 17 height 8
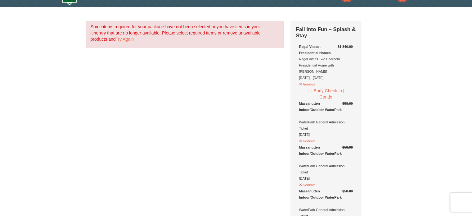
scroll to position [15, 0]
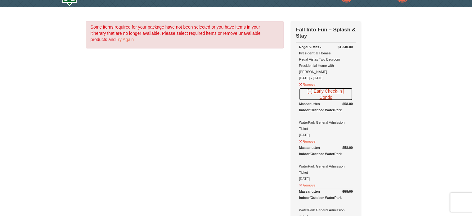
click at [311, 87] on button "[+] Early Check-in | Condo" at bounding box center [326, 93] width 54 height 13
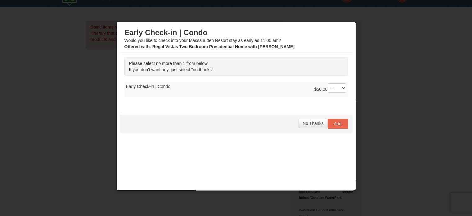
click at [395, 87] on div at bounding box center [236, 108] width 472 height 216
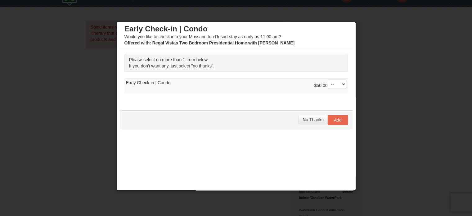
scroll to position [0, 0]
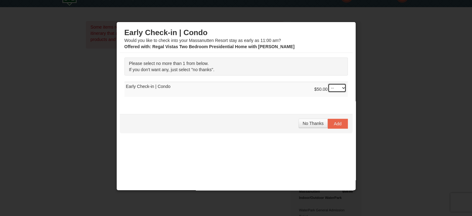
click at [334, 87] on select "-- 01" at bounding box center [337, 87] width 19 height 9
select select "1"
click at [328, 83] on select "-- 01" at bounding box center [337, 87] width 19 height 9
click at [334, 125] on span "Add" at bounding box center [338, 123] width 8 height 5
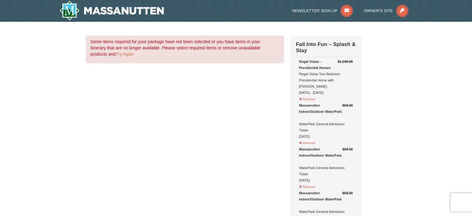
drag, startPoint x: 374, startPoint y: 114, endPoint x: 383, endPoint y: 64, distance: 50.9
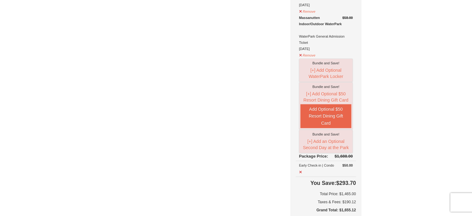
scroll to position [315, 0]
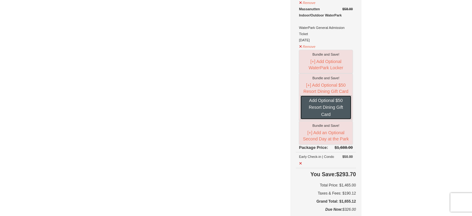
click at [339, 99] on button "Add Optional $50 Resort Dining Gift Card" at bounding box center [325, 107] width 51 height 24
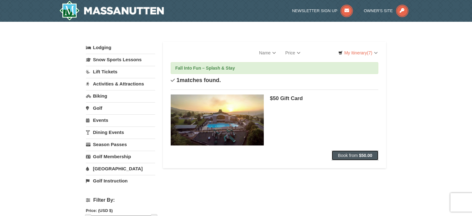
click at [359, 158] on button "Book from $50.00" at bounding box center [355, 155] width 47 height 10
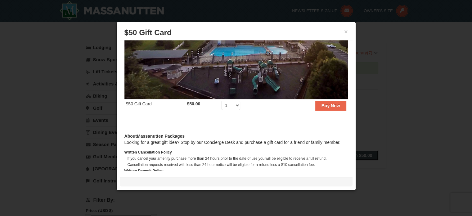
scroll to position [60, 0]
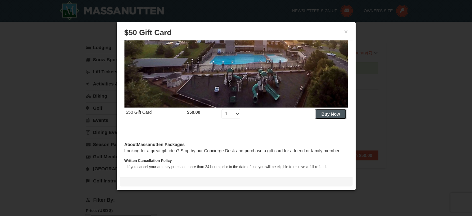
click at [325, 112] on strong "Buy Now" at bounding box center [330, 113] width 19 height 5
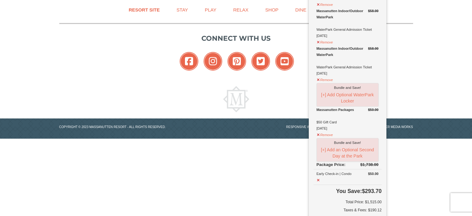
scroll to position [263, 0]
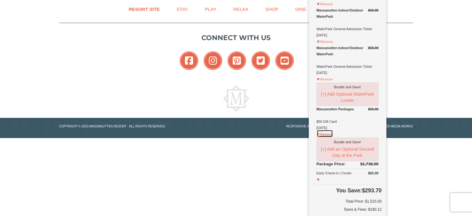
click at [326, 134] on button "Remove" at bounding box center [324, 133] width 17 height 8
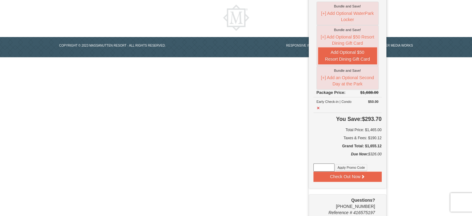
scroll to position [344, 0]
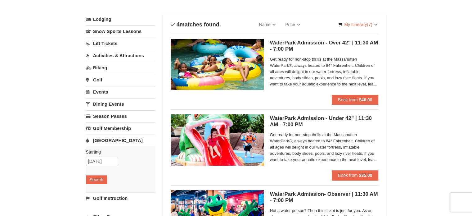
scroll to position [27, 0]
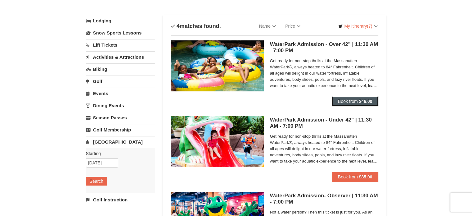
click at [369, 101] on strong "$46.00" at bounding box center [365, 101] width 13 height 5
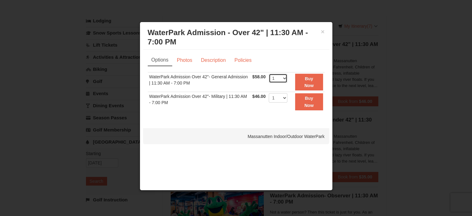
click at [282, 79] on select "1 2 3 4 5 6 7 8 9 10 11 12 13 14 15 16 17 18 19 20 21 22" at bounding box center [278, 78] width 19 height 9
click at [281, 79] on select "1 2 3 4 5 6 7 8 9 10 11 12 13 14 15 16 17 18 19 20 21 22" at bounding box center [278, 78] width 19 height 9
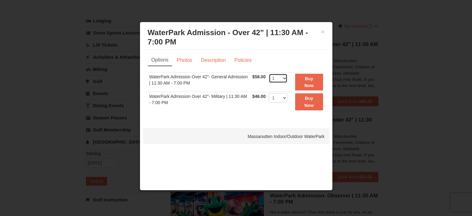
select select "4"
click at [269, 74] on select "1 2 3 4 5 6 7 8 9 10 11 12 13 14 15 16 17 18 19 20 21 22" at bounding box center [278, 78] width 19 height 9
click at [193, 59] on link "Photos" at bounding box center [185, 60] width 24 height 12
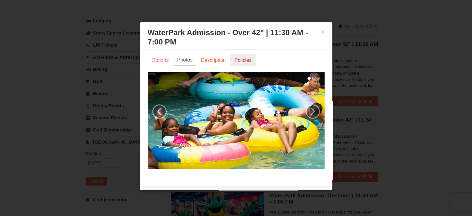
click at [238, 60] on link "Policies" at bounding box center [242, 60] width 25 height 12
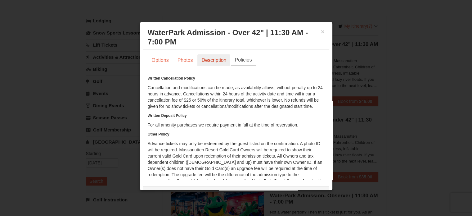
click at [222, 58] on link "Description" at bounding box center [213, 60] width 33 height 12
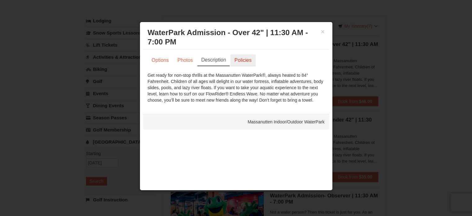
click at [238, 59] on link "Policies" at bounding box center [242, 60] width 25 height 12
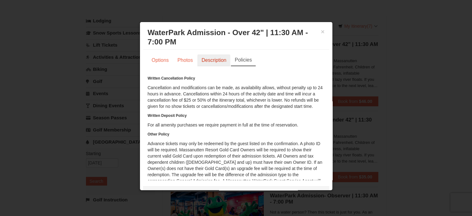
click at [218, 62] on link "Description" at bounding box center [213, 60] width 33 height 12
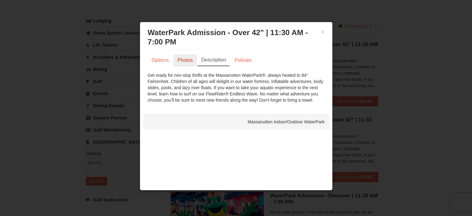
click at [187, 61] on link "Photos" at bounding box center [185, 60] width 24 height 12
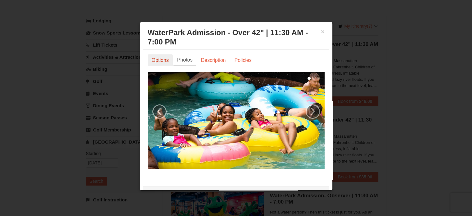
click at [168, 60] on link "Options" at bounding box center [160, 60] width 25 height 12
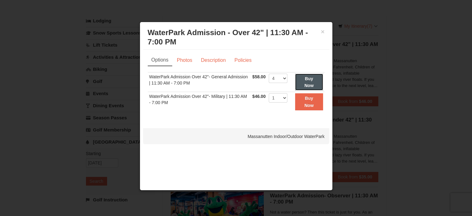
click at [310, 80] on strong "Buy Now" at bounding box center [308, 82] width 9 height 12
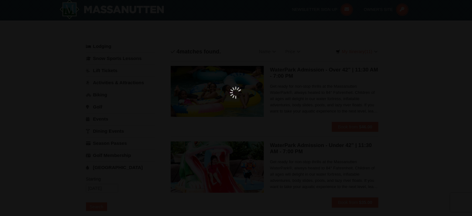
scroll to position [2, 0]
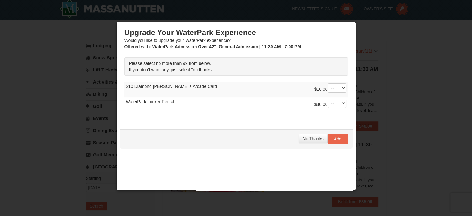
click at [429, 57] on div at bounding box center [236, 108] width 472 height 216
click at [305, 139] on button "No Thanks" at bounding box center [312, 138] width 29 height 9
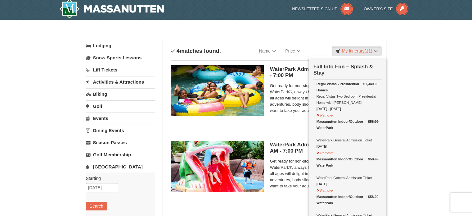
click at [294, 177] on span "Get ready for non-stop thrills at the Massanutten WaterPark®, always heated to …" at bounding box center [324, 173] width 109 height 31
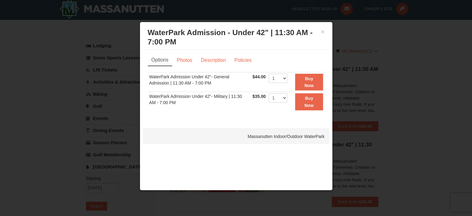
click at [294, 177] on div "× WaterPark Admission - Under 42" | 11:30 AM - 7:00 PM Massanutten Indoor/Outdo…" at bounding box center [236, 106] width 193 height 168
click at [281, 77] on select "1 2 3 4 5 6 7 8 9 10 11 12 13 14 15 16 17 18 19 20 21 22" at bounding box center [278, 78] width 19 height 9
click at [269, 74] on select "1 2 3 4 5 6 7 8 9 10 11 12 13 14 15 16 17 18 19 20 21 22" at bounding box center [278, 78] width 19 height 9
click at [281, 78] on select "1 2 3 4 5 6 7 8 9 10 11 12 13 14 15 16 17 18 19 20 21 22" at bounding box center [278, 78] width 19 height 9
select select "2"
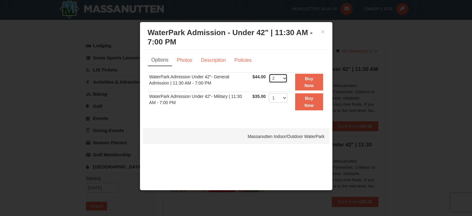
click at [269, 74] on select "1 2 3 4 5 6 7 8 9 10 11 12 13 14 15 16 17 18 19 20 21 22" at bounding box center [278, 78] width 19 height 9
click at [230, 59] on li "Description" at bounding box center [213, 60] width 33 height 12
click at [244, 61] on link "Policies" at bounding box center [242, 60] width 25 height 12
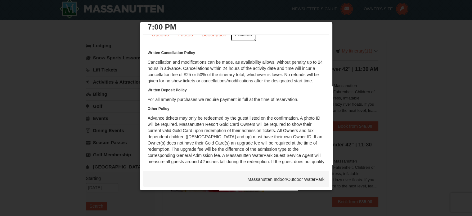
scroll to position [0, 0]
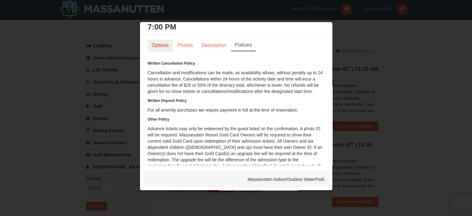
click at [164, 45] on link "Options" at bounding box center [160, 45] width 25 height 12
